Goal: Information Seeking & Learning: Find specific page/section

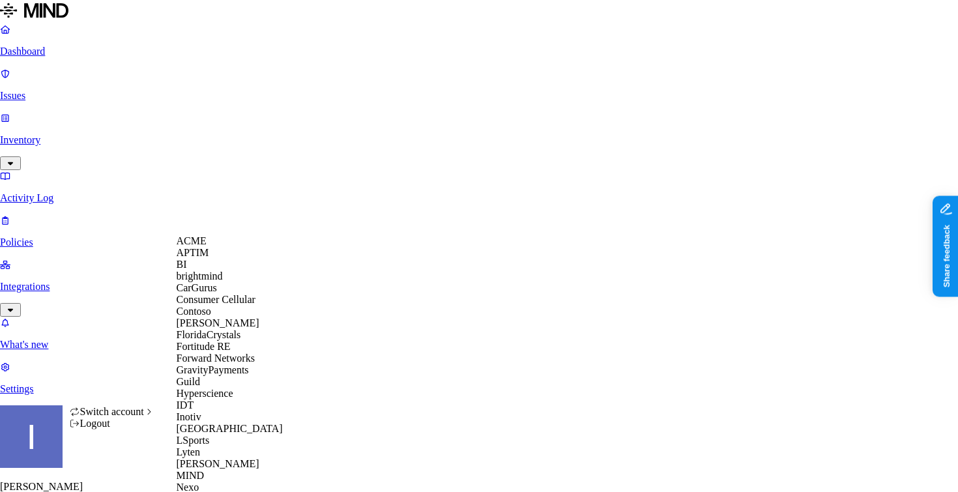
click at [225, 259] on div "APTIM" at bounding box center [240, 253] width 126 height 12
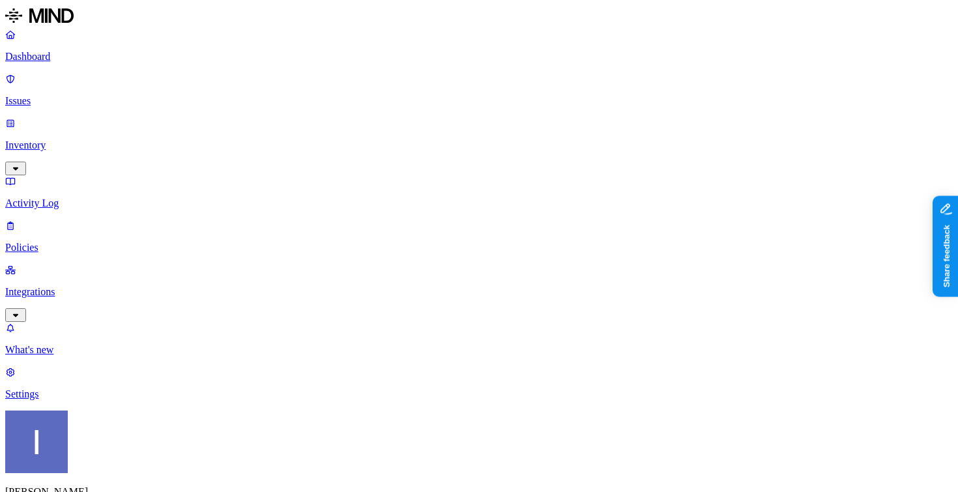
click at [103, 264] on link "Integrations" at bounding box center [478, 292] width 947 height 56
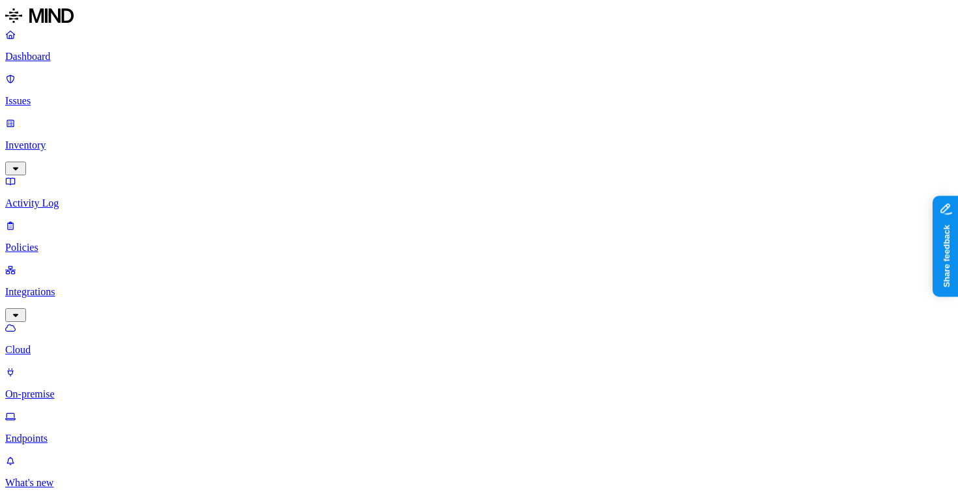
click at [104, 388] on p "On-premise" at bounding box center [478, 394] width 947 height 12
click at [102, 433] on p "Endpoints" at bounding box center [478, 439] width 947 height 12
click at [81, 139] on p "Inventory" at bounding box center [478, 145] width 947 height 12
click at [72, 477] on p "Settings" at bounding box center [478, 483] width 947 height 12
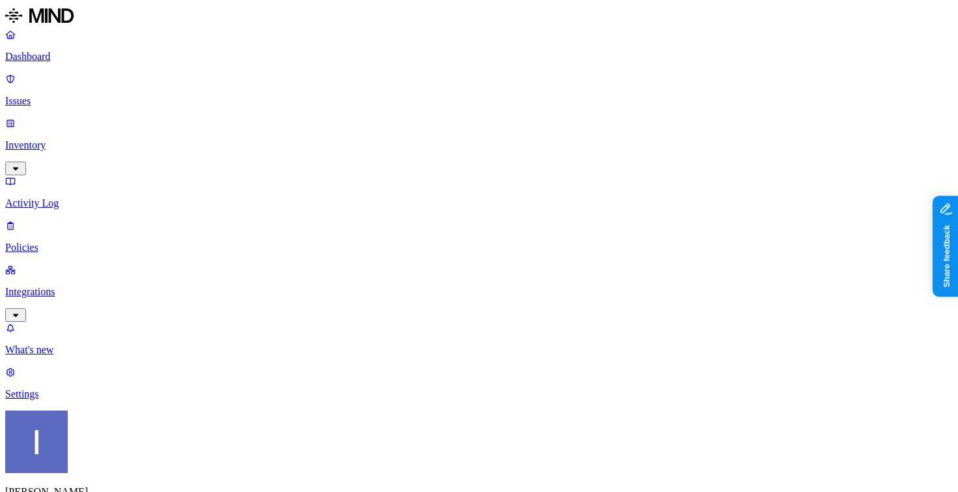
click at [89, 175] on link "Activity Log" at bounding box center [478, 192] width 947 height 34
click at [89, 139] on p "Inventory" at bounding box center [478, 145] width 947 height 12
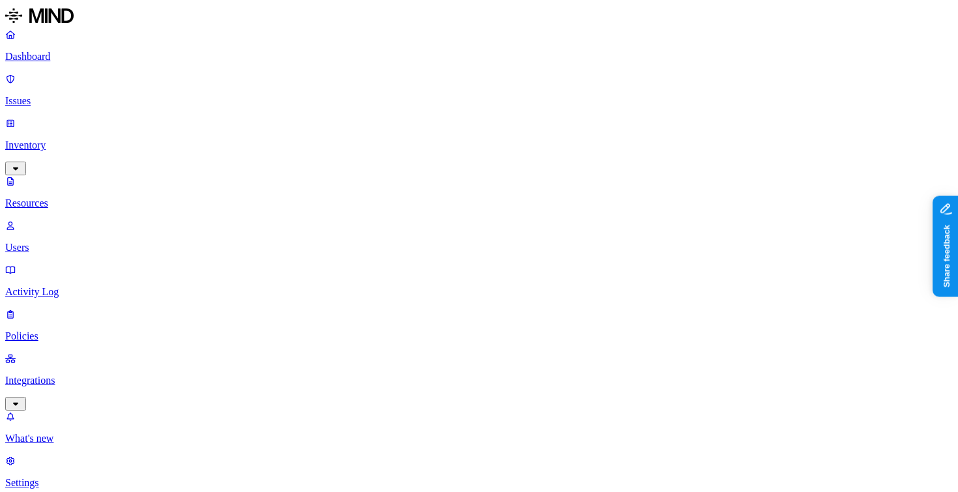
click at [84, 242] on p "Users" at bounding box center [478, 248] width 947 height 12
paste input "[PERSON_NAME][EMAIL_ADDRESS][PERSON_NAME][DOMAIN_NAME]"
type input "[PERSON_NAME][EMAIL_ADDRESS][PERSON_NAME][DOMAIN_NAME]"
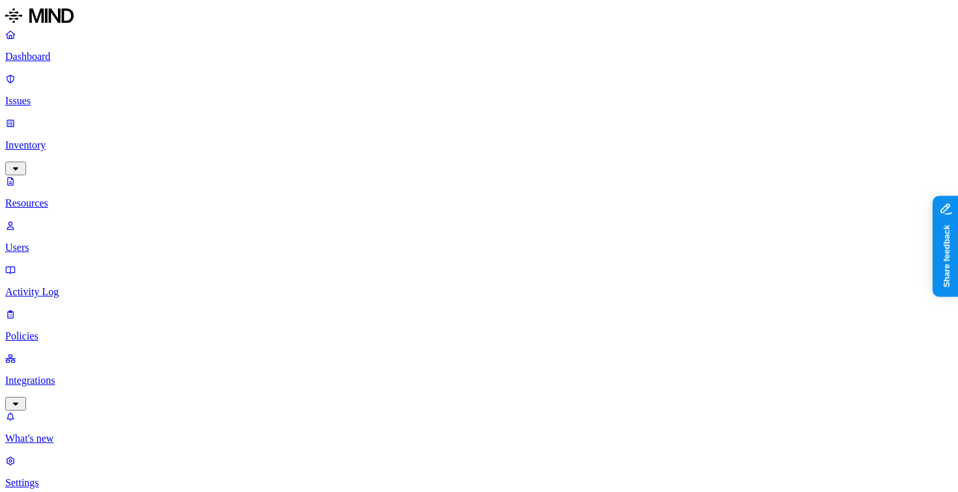
drag, startPoint x: 741, startPoint y: 59, endPoint x: 862, endPoint y: 59, distance: 121.2
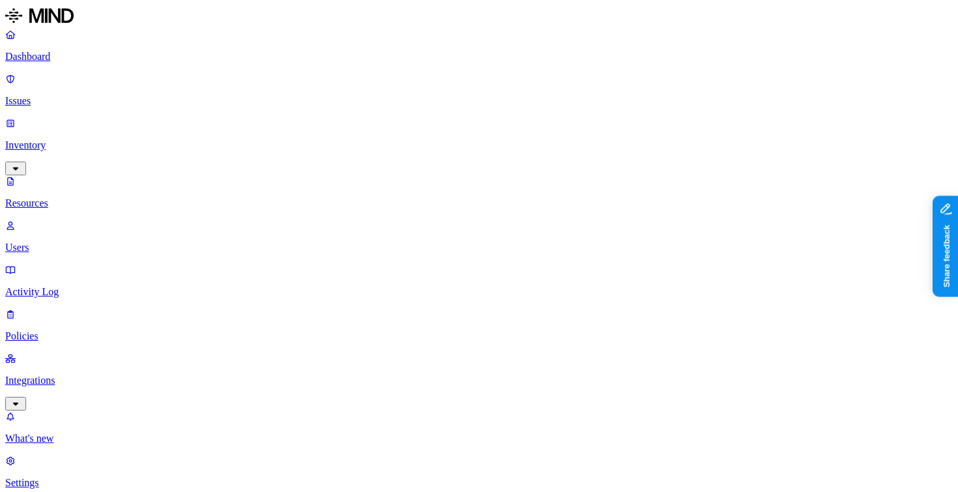
click at [61, 139] on p "Inventory" at bounding box center [478, 145] width 947 height 12
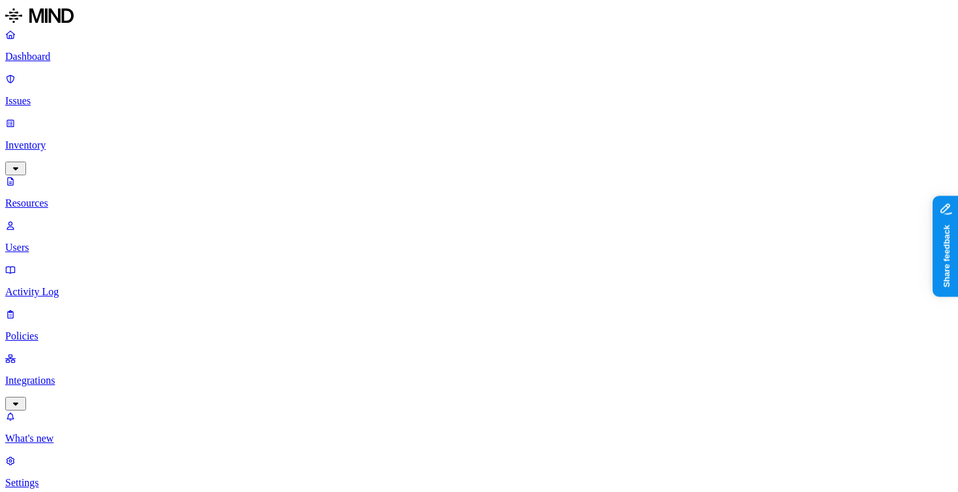
drag, startPoint x: 324, startPoint y: 95, endPoint x: 527, endPoint y: 95, distance: 203.2
type input "cyera"
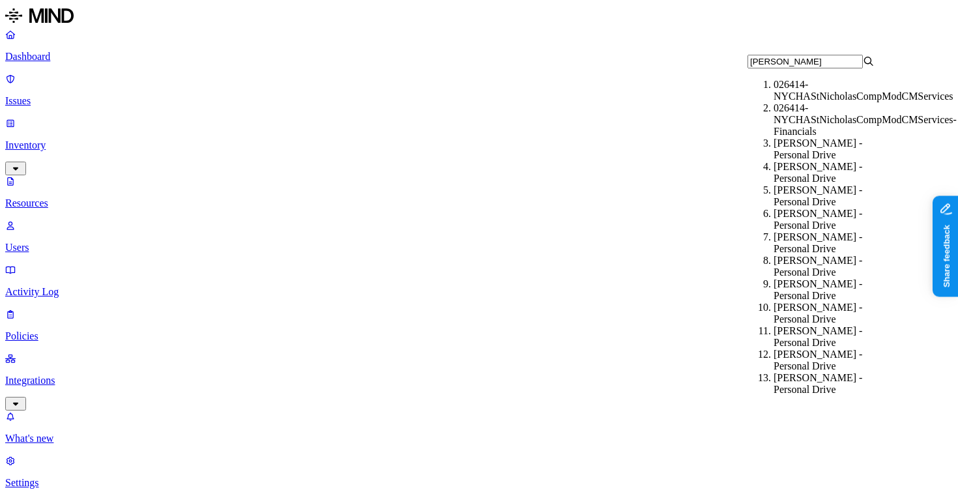
type input "[PERSON_NAME]"
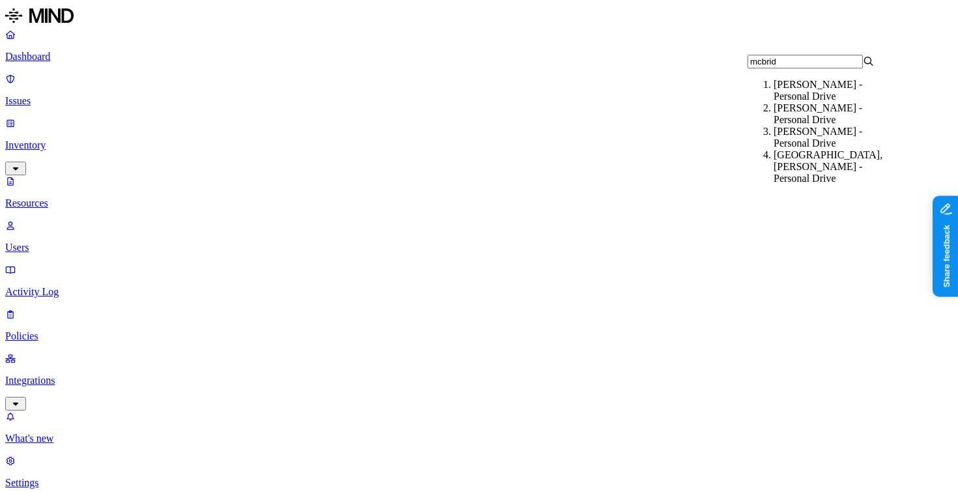
type input "[PERSON_NAME]"
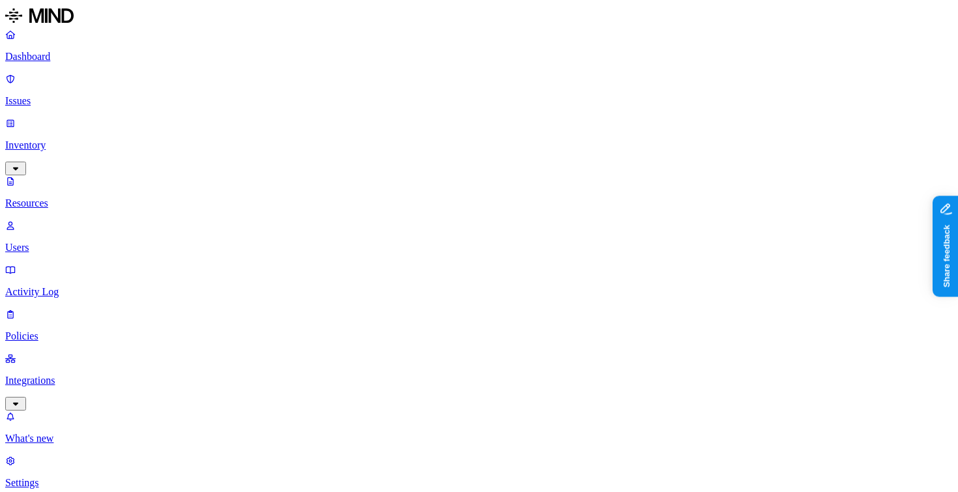
drag, startPoint x: 812, startPoint y: 91, endPoint x: 692, endPoint y: 107, distance: 121.6
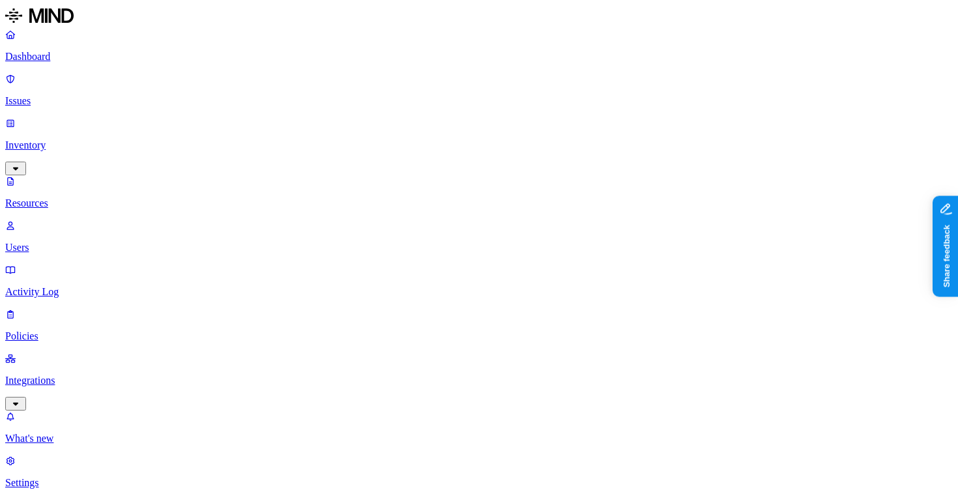
drag, startPoint x: 813, startPoint y: 85, endPoint x: 958, endPoint y: 87, distance: 144.6
drag, startPoint x: 655, startPoint y: 87, endPoint x: 582, endPoint y: 88, distance: 73.0
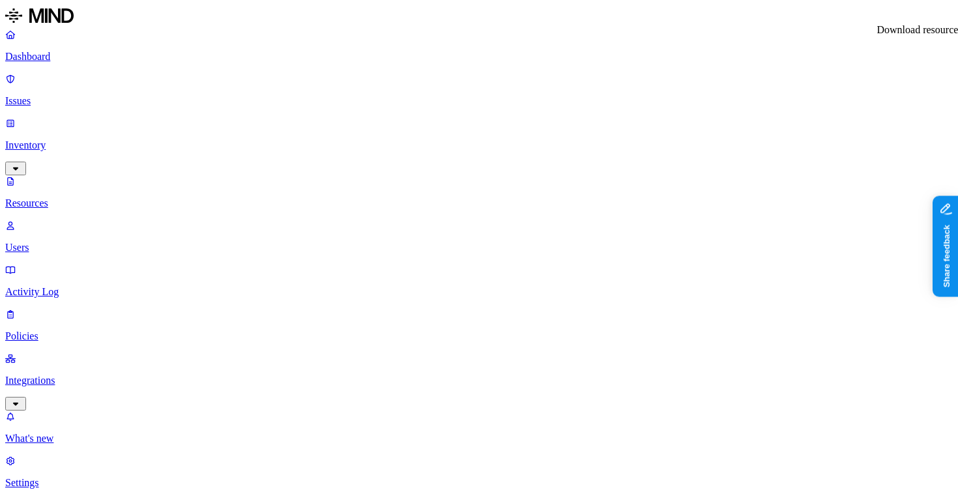
click at [81, 62] on p "Dashboard" at bounding box center [478, 57] width 947 height 12
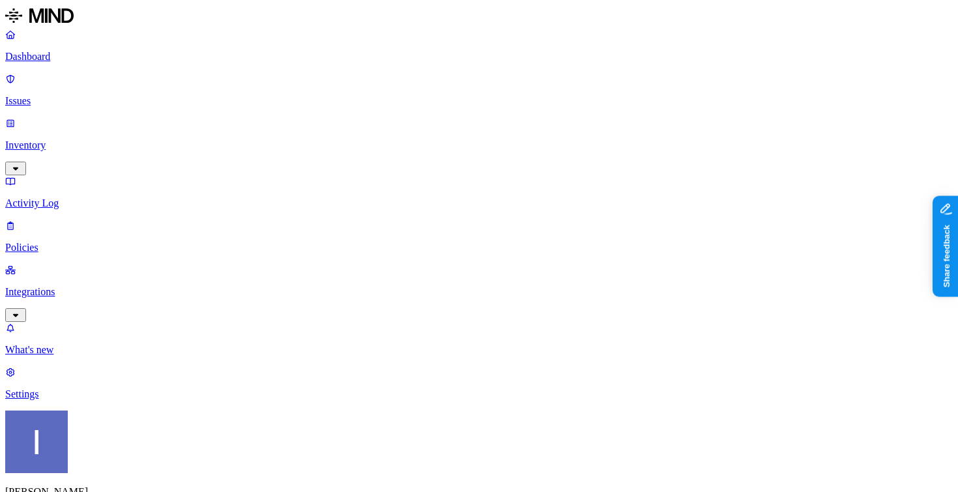
click at [112, 139] on p "Inventory" at bounding box center [478, 145] width 947 height 12
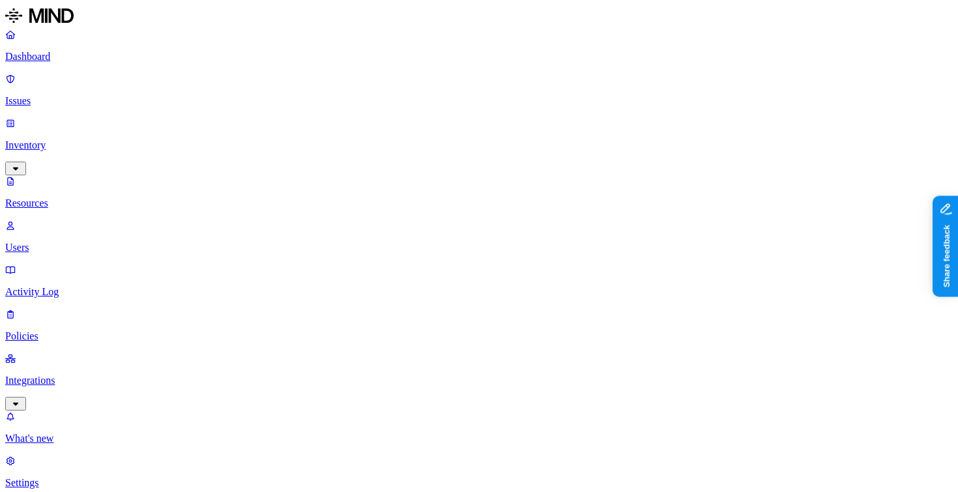
type input "data_assets.csv"
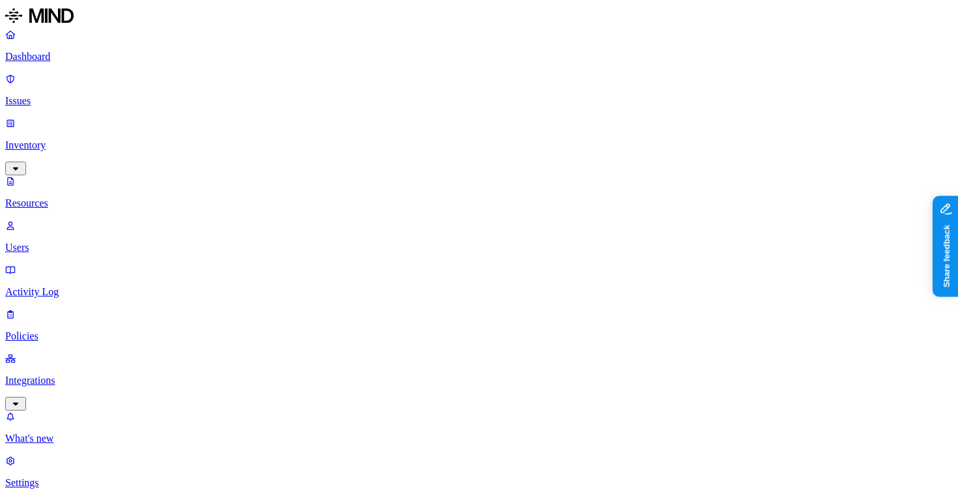
click at [95, 197] on p "Resources" at bounding box center [478, 203] width 947 height 12
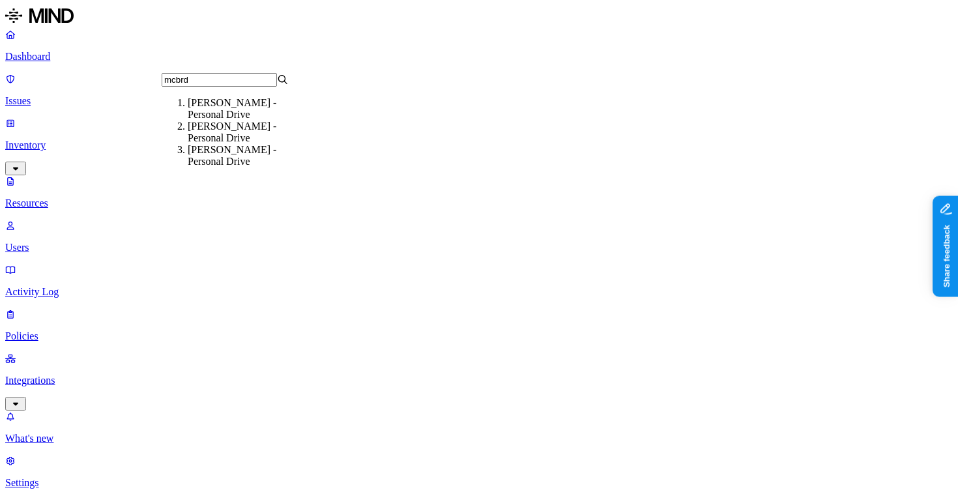
type input "mcbrdi"
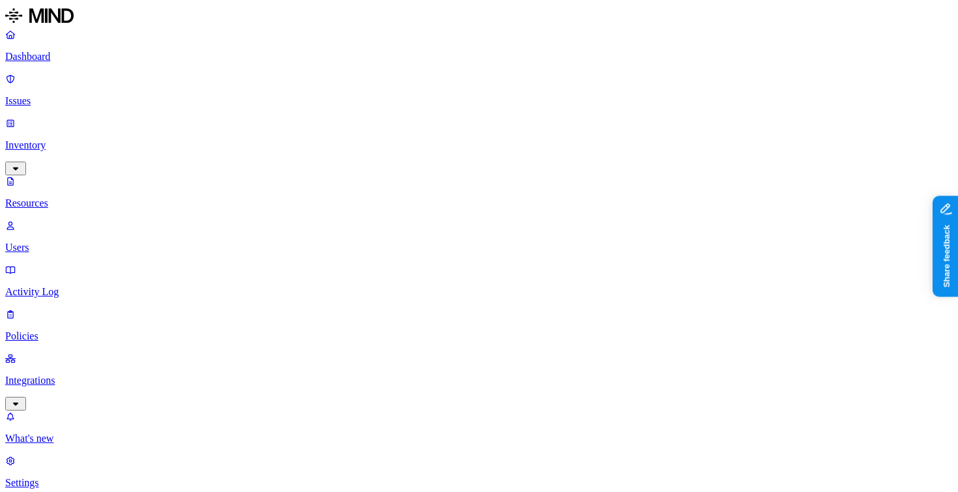
scroll to position [435, 0]
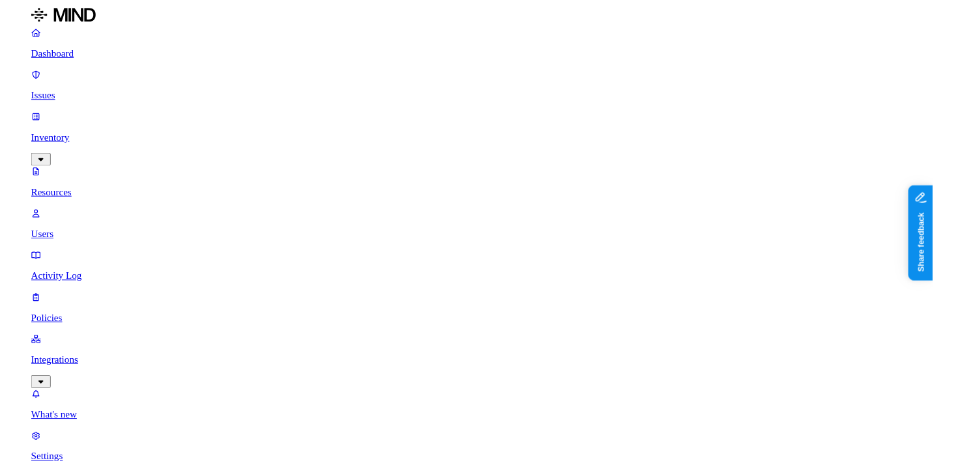
scroll to position [1, 0]
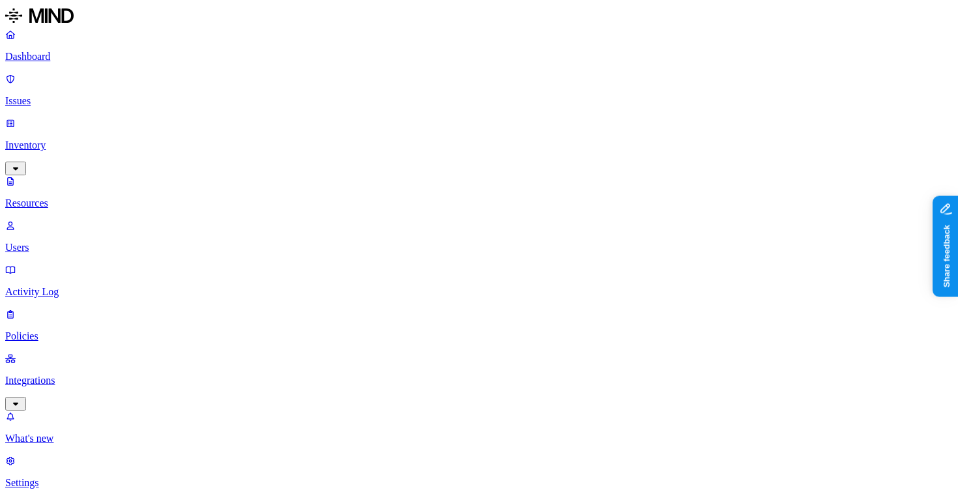
drag, startPoint x: 837, startPoint y: 157, endPoint x: 920, endPoint y: 155, distance: 83.4
copy div "/Pictures/cyera"
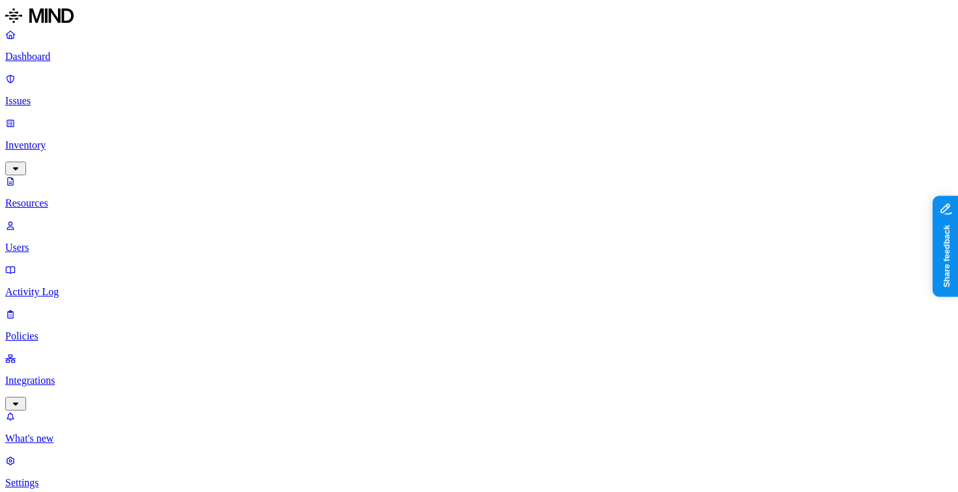
scroll to position [3, 0]
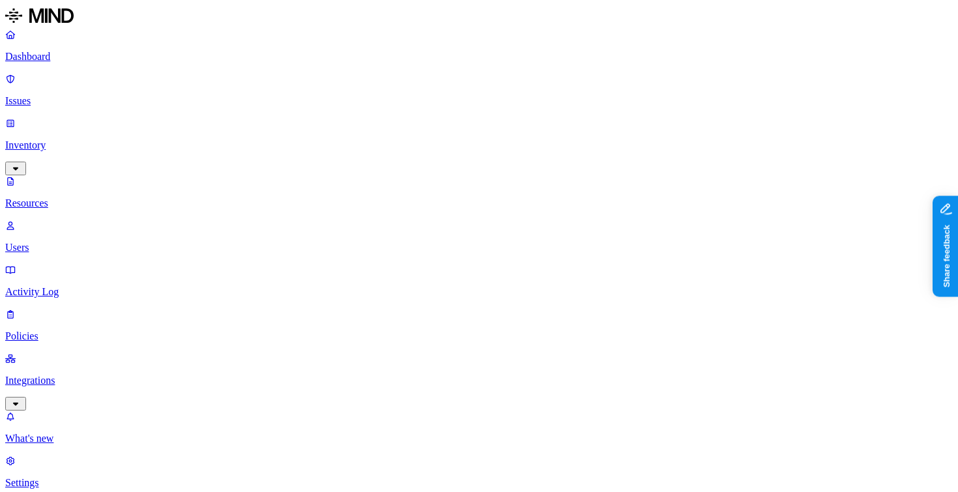
drag, startPoint x: 178, startPoint y: 43, endPoint x: 128, endPoint y: 36, distance: 50.7
type input "cyera_architecture_models"
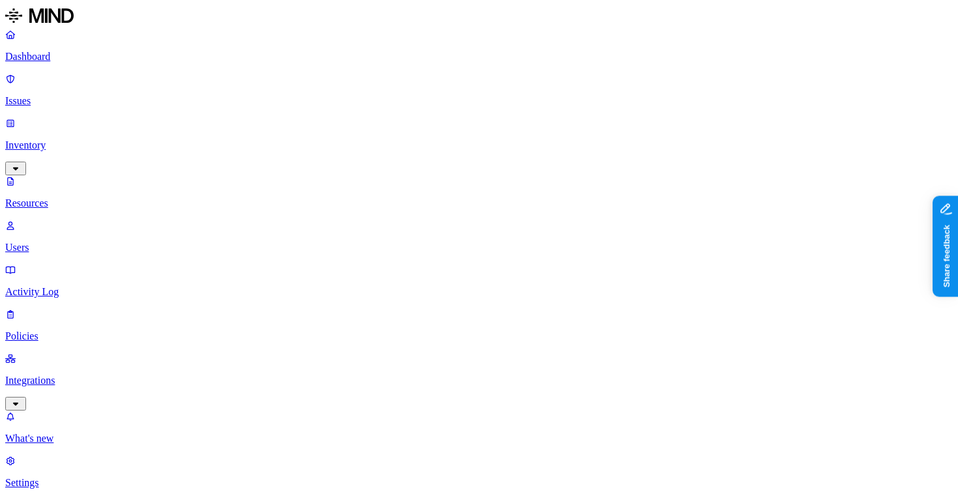
drag, startPoint x: 208, startPoint y: 42, endPoint x: 169, endPoint y: 43, distance: 39.1
drag, startPoint x: 254, startPoint y: 43, endPoint x: 56, endPoint y: 31, distance: 198.4
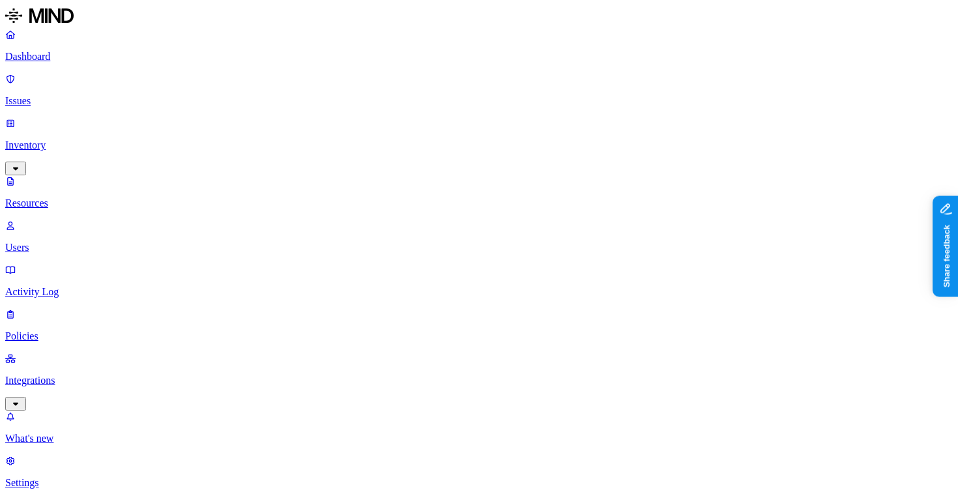
scroll to position [0, 214]
type input "cyera_architecture_models.png"
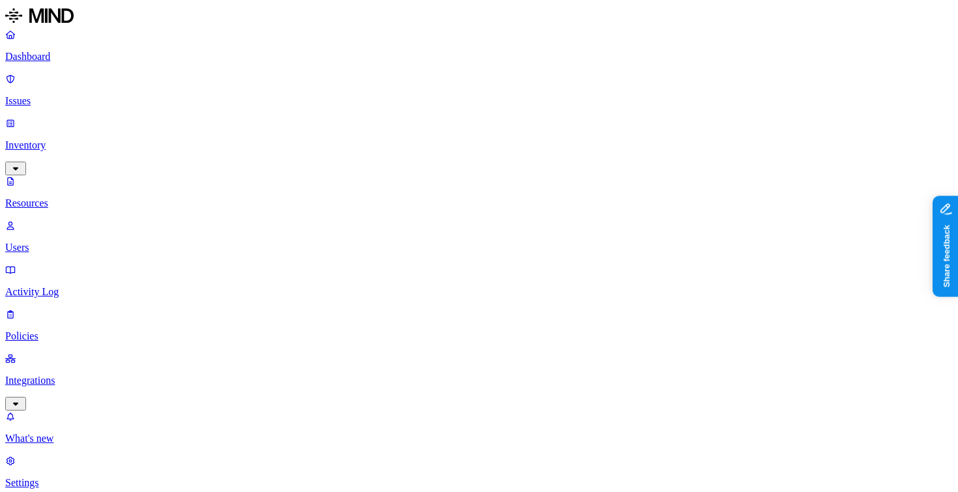
click at [93, 73] on link "Issues" at bounding box center [478, 90] width 947 height 34
click at [94, 59] on p "Dashboard" at bounding box center [478, 57] width 947 height 12
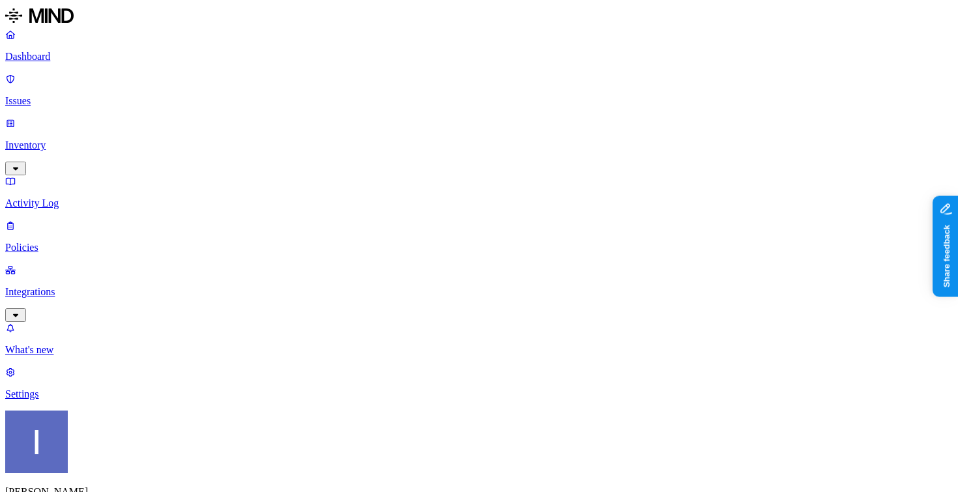
click at [102, 242] on p "Policies" at bounding box center [478, 248] width 947 height 12
drag, startPoint x: 354, startPoint y: 70, endPoint x: 384, endPoint y: 70, distance: 30.0
click at [97, 139] on p "Inventory" at bounding box center [478, 145] width 947 height 12
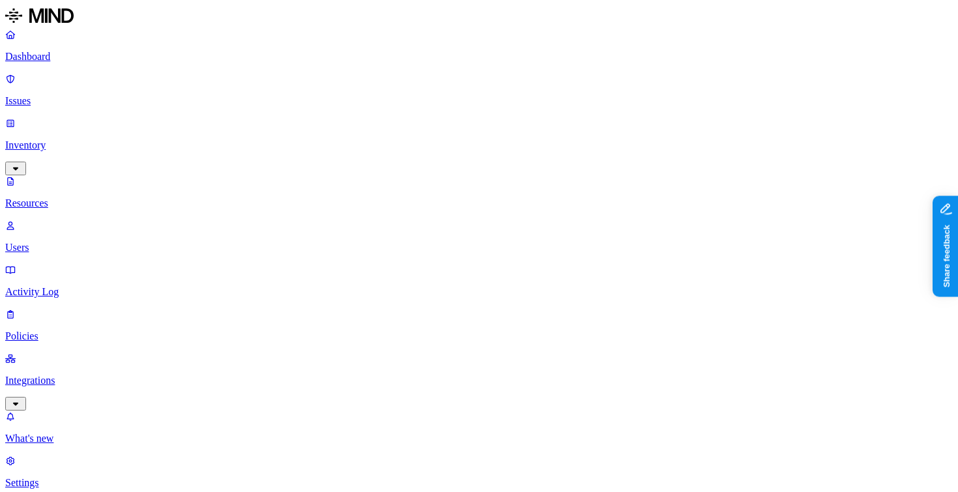
click at [418, 102] on img at bounding box center [423, 97] width 10 height 10
